Goal: Find contact information: Find contact information

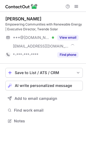
scroll to position [117, 86]
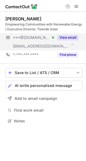
drag, startPoint x: 69, startPoint y: 37, endPoint x: 69, endPoint y: 41, distance: 4.1
click at [69, 37] on button "View email" at bounding box center [67, 37] width 21 height 5
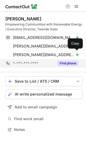
scroll to position [125, 86]
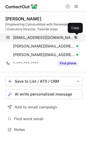
click at [77, 36] on span at bounding box center [75, 37] width 4 height 4
